Goal: Task Accomplishment & Management: Use online tool/utility

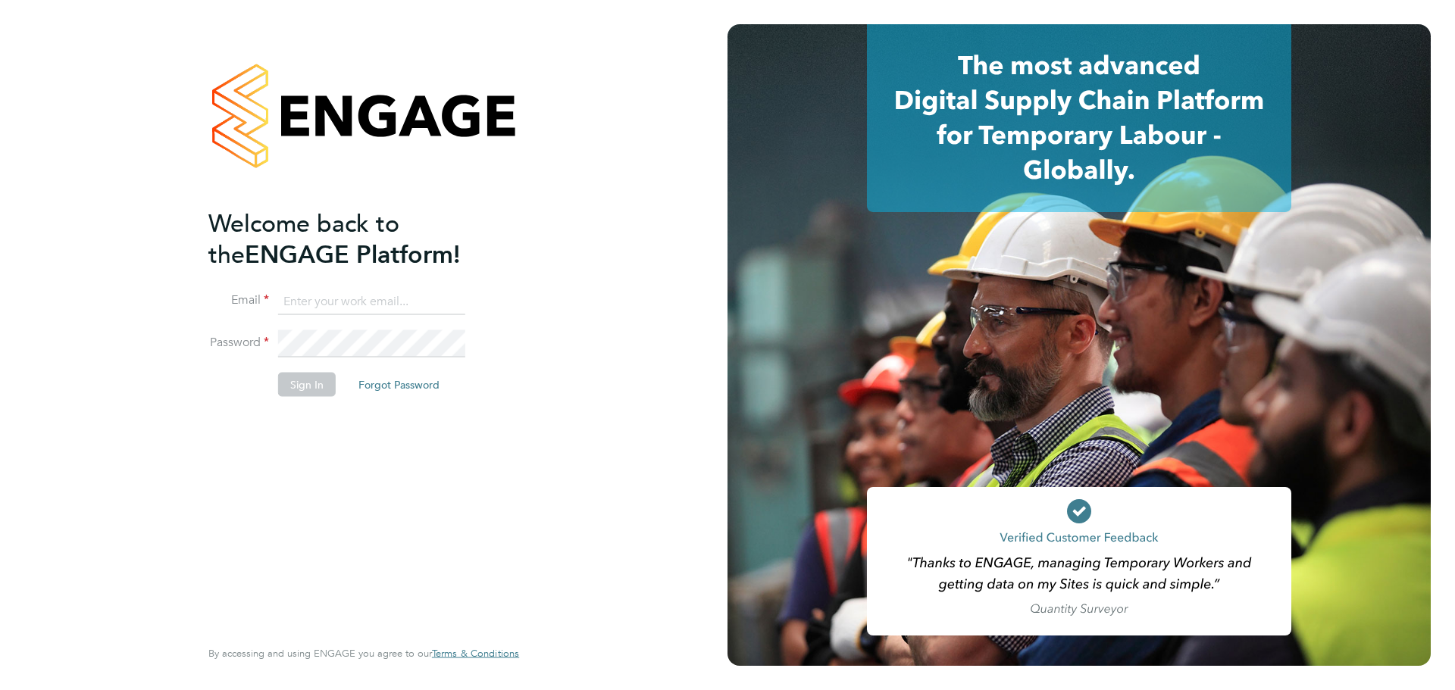
type input "coconnell@skilledcareers.co.uk"
click at [337, 525] on div "Welcome back to the ENGAGE Platform! Email coconnell@skilledcareers.co.uk Passw…" at bounding box center [356, 421] width 296 height 427
click at [300, 380] on button "Sign In" at bounding box center [307, 384] width 58 height 24
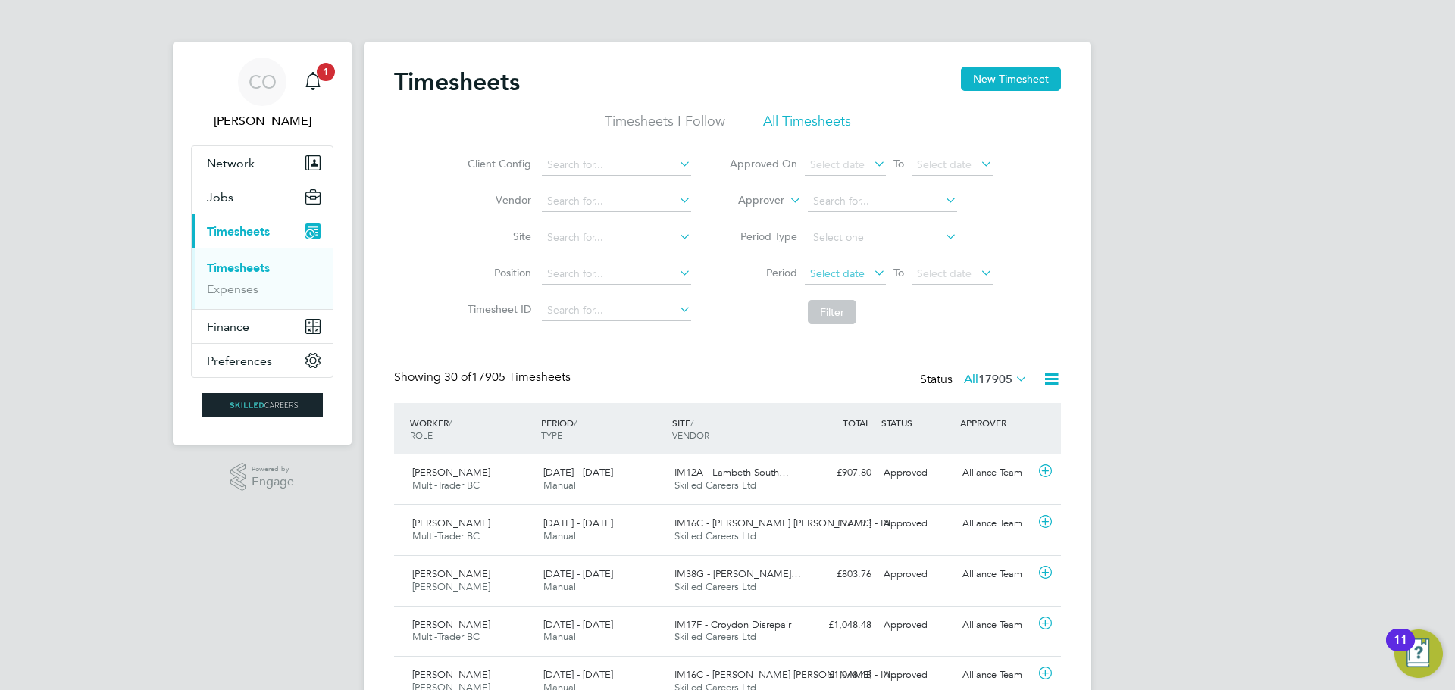
click at [831, 274] on span "Select date" at bounding box center [837, 274] width 55 height 14
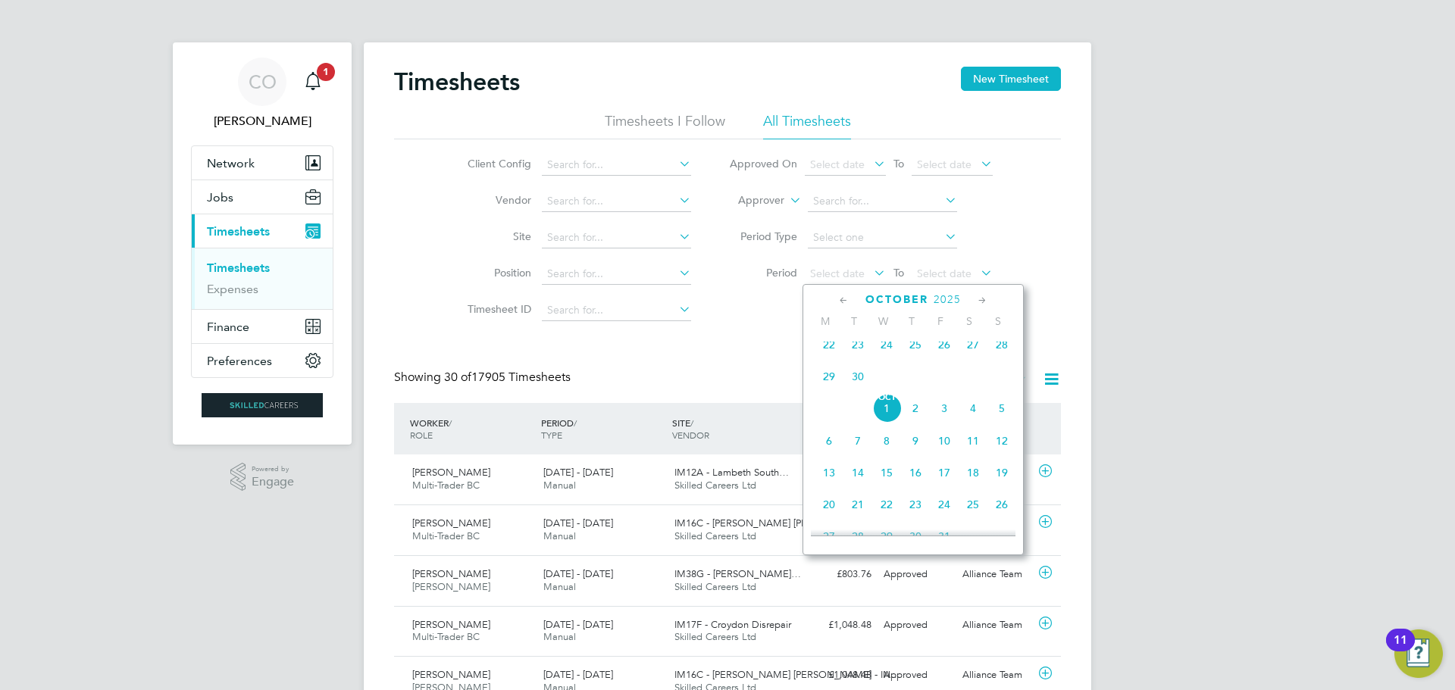
click at [826, 352] on span "22" at bounding box center [829, 344] width 29 height 29
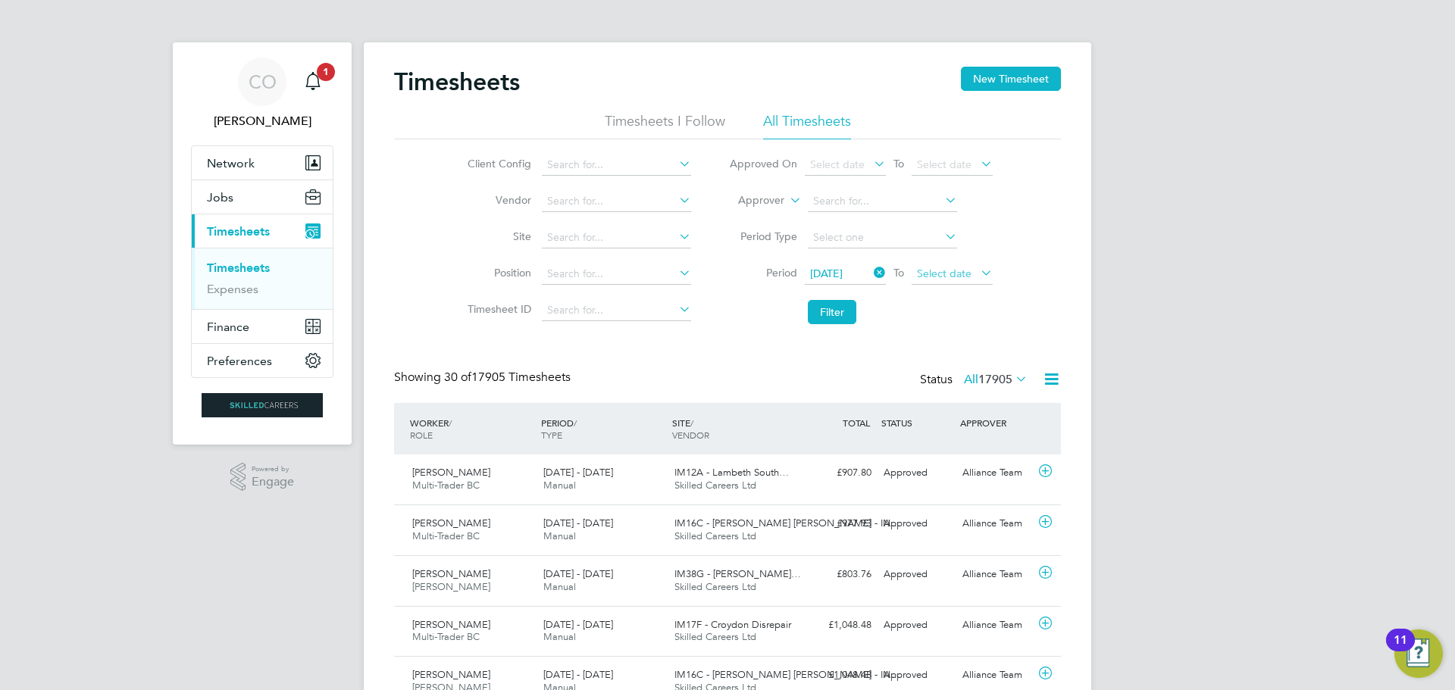
click at [973, 276] on span "Select date" at bounding box center [952, 274] width 81 height 20
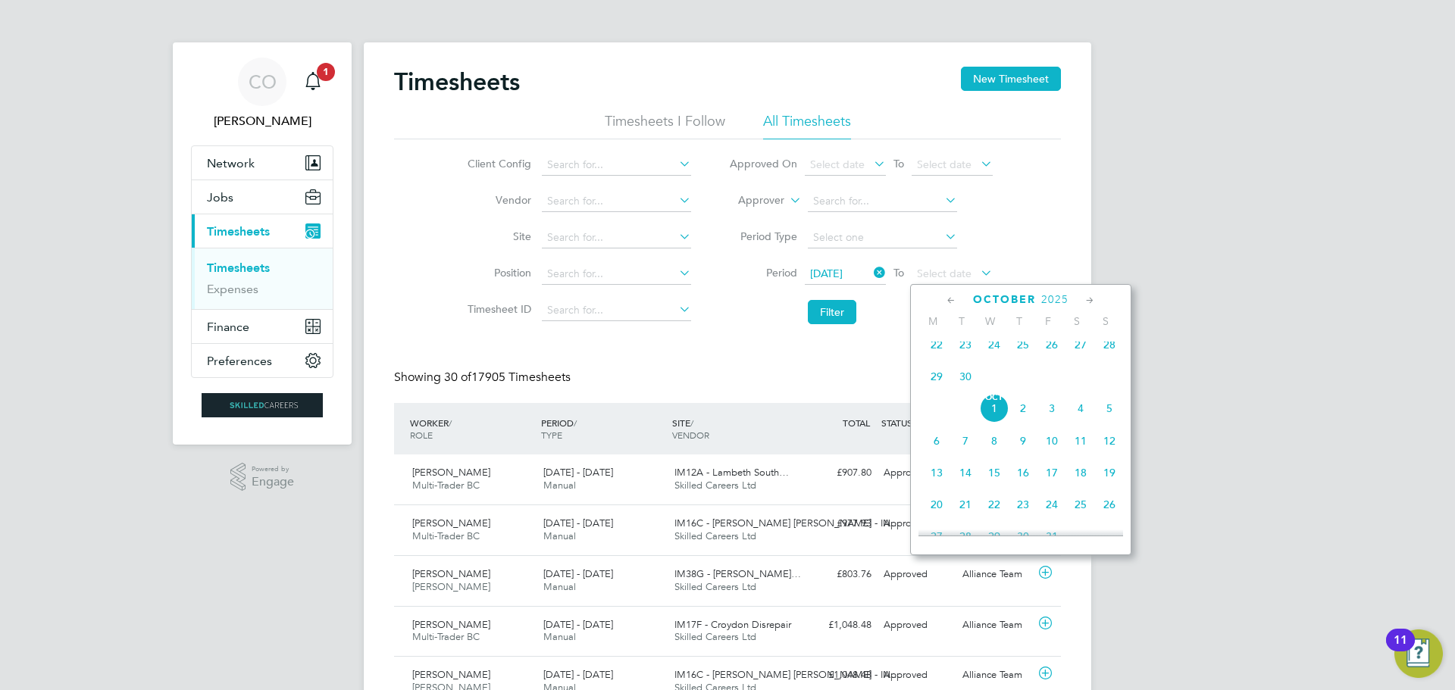
click at [1114, 353] on span "28" at bounding box center [1109, 344] width 29 height 29
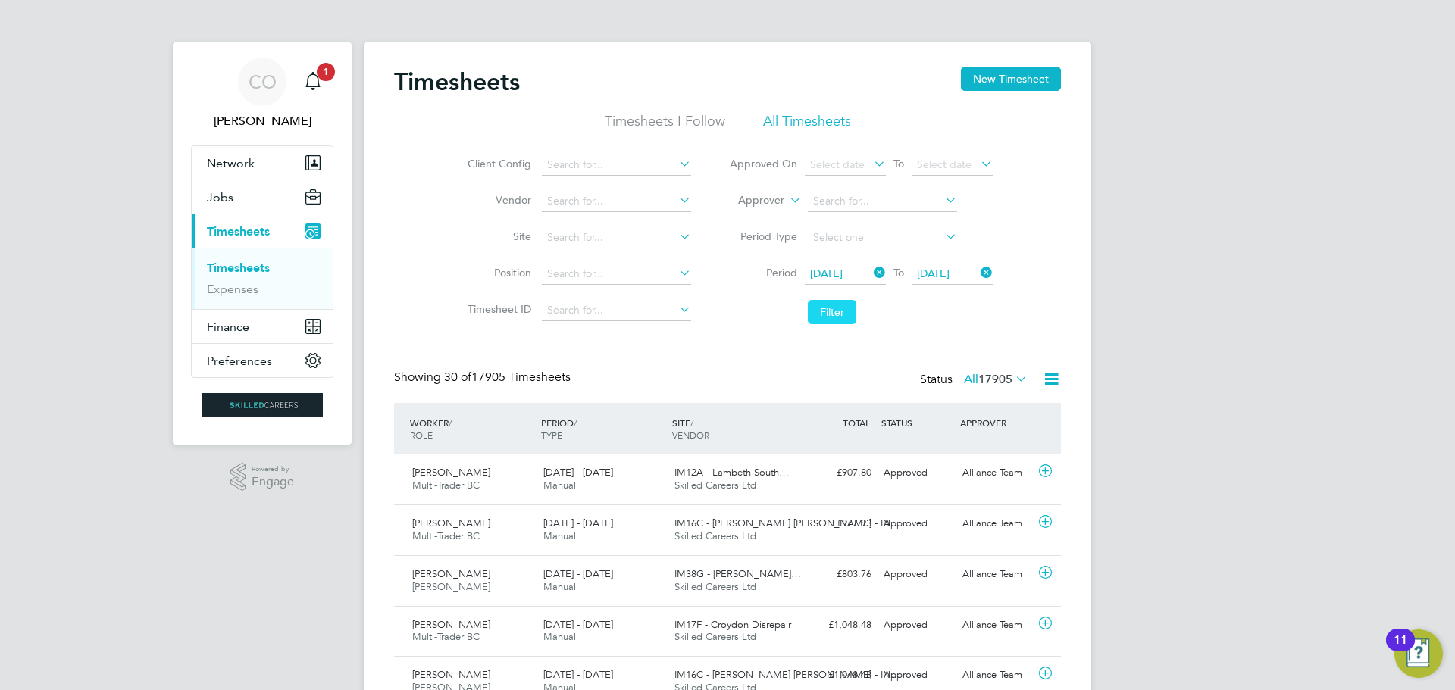
click at [837, 315] on button "Filter" at bounding box center [832, 312] width 49 height 24
